Goal: Task Accomplishment & Management: Complete application form

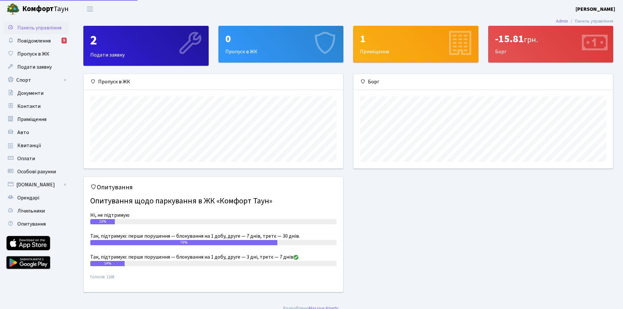
scroll to position [95, 259]
click at [295, 48] on div "0 Пропуск в ЖК" at bounding box center [281, 44] width 125 height 36
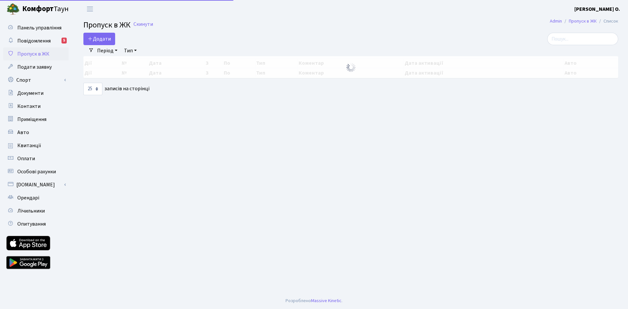
select select "25"
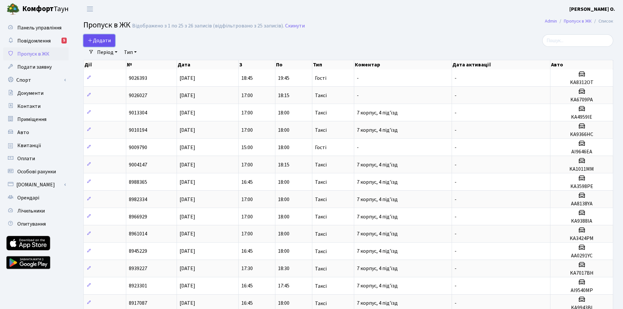
click at [97, 42] on span "Додати" at bounding box center [99, 40] width 23 height 7
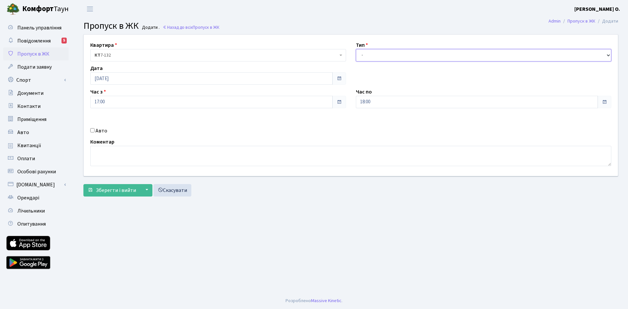
drag, startPoint x: 387, startPoint y: 55, endPoint x: 385, endPoint y: 61, distance: 6.0
click at [386, 55] on select "- Доставка Таксі Гості Сервіс" at bounding box center [484, 55] width 256 height 12
select select "2"
click at [356, 49] on select "- Доставка Таксі Гості Сервіс" at bounding box center [484, 55] width 256 height 12
click at [97, 130] on label "Авто" at bounding box center [102, 131] width 12 height 8
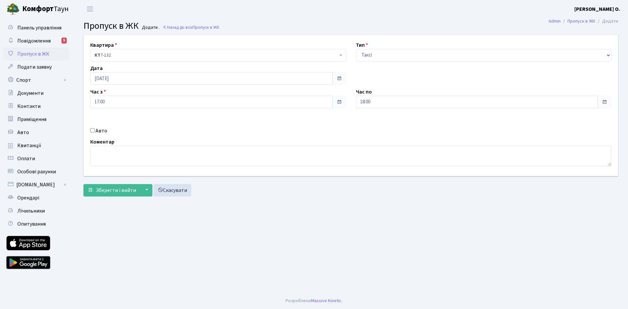
click at [95, 130] on input "Авто" at bounding box center [92, 130] width 4 height 4
checkbox input "true"
type input "BA0477EX"
click at [112, 192] on span "Зберегти і вийти" at bounding box center [116, 190] width 40 height 7
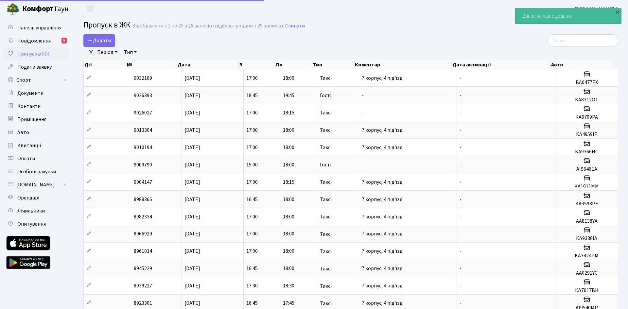
select select "25"
